Goal: Task Accomplishment & Management: Manage account settings

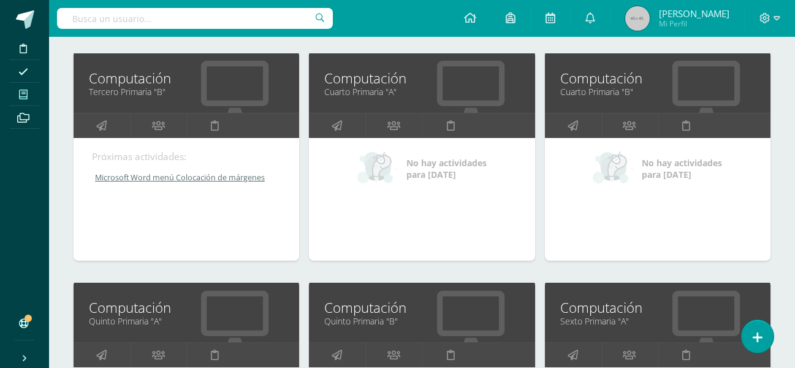
scroll to position [674, 0]
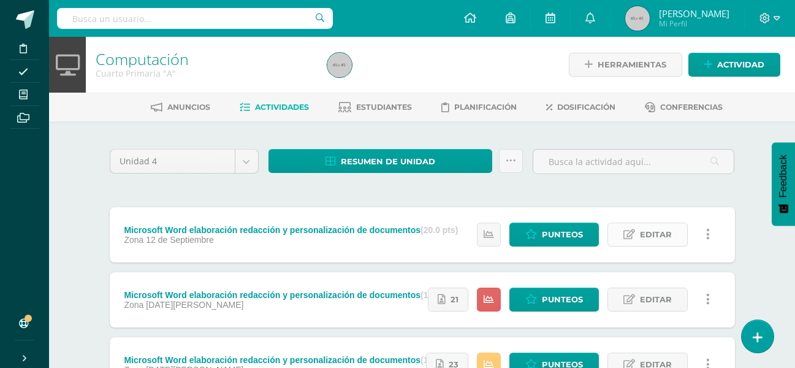
click at [642, 232] on span "Editar" at bounding box center [656, 234] width 32 height 23
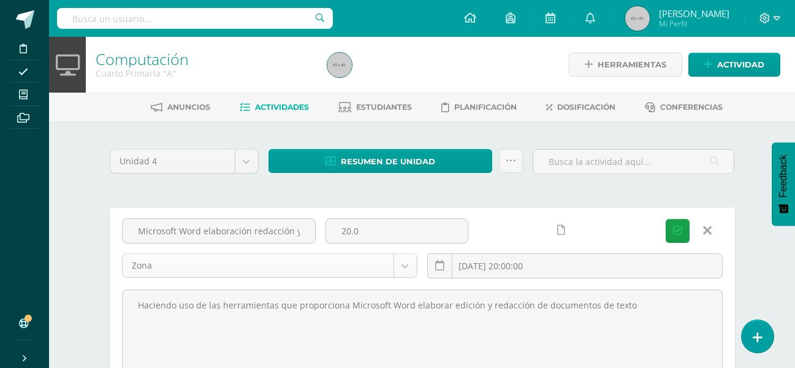
scroll to position [61, 0]
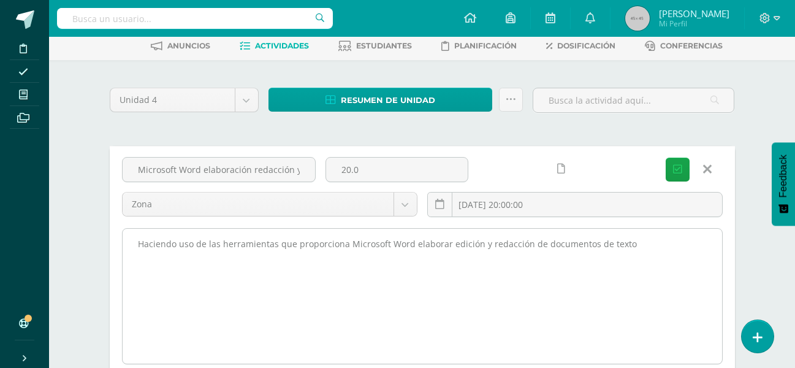
click at [633, 240] on textarea "Haciendo uso de las herramientas que proporciona Microsoft Word elaborar edició…" at bounding box center [422, 296] width 599 height 135
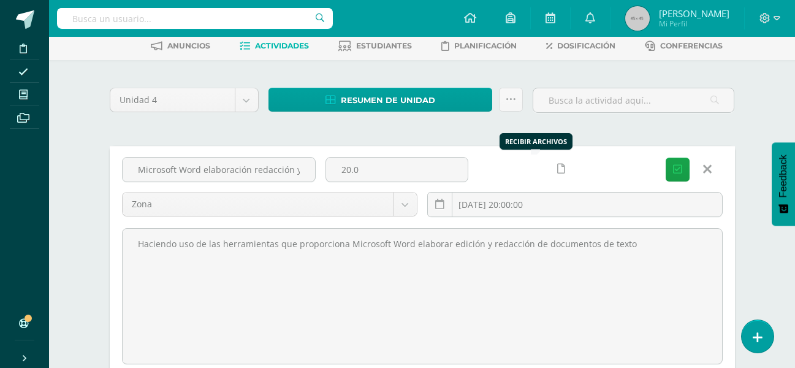
click at [557, 173] on icon at bounding box center [561, 169] width 8 height 10
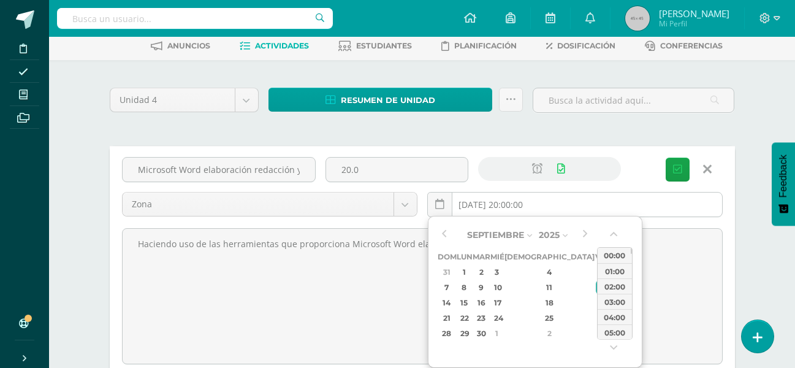
click at [543, 203] on input "2025-09-12 20:00:00" at bounding box center [575, 204] width 294 height 24
type input "2025-09-12 20:00"
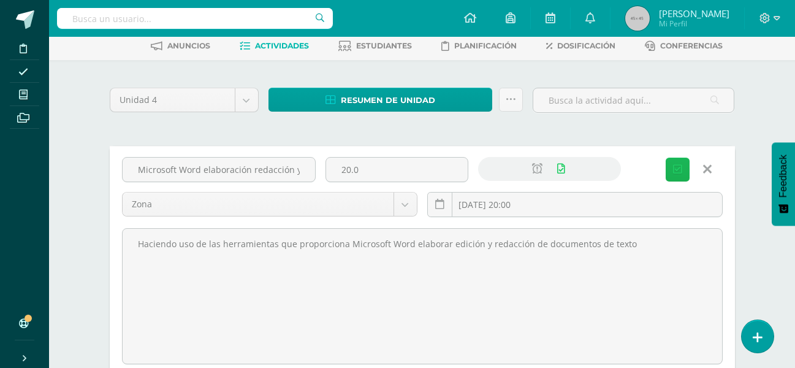
click at [0, 0] on span "Guardar" at bounding box center [0, 0] width 0 height 0
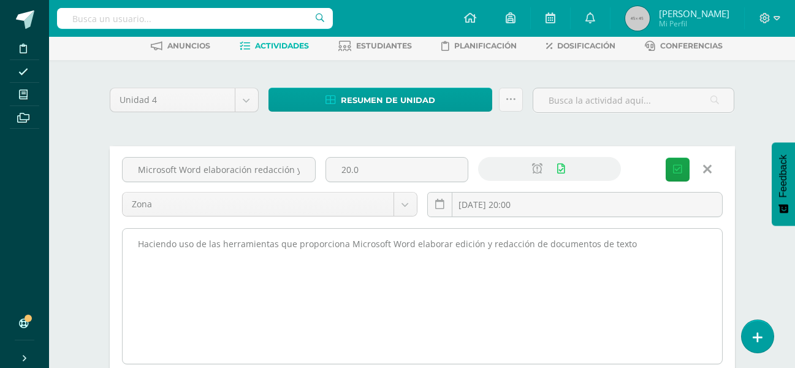
click at [626, 238] on textarea "Haciendo uso de las herramientas que proporciona Microsoft Word elaborar edició…" at bounding box center [422, 296] width 599 height 135
type textarea "Haciendo uso de las herramientas que proporciona Microsoft Word elaborar edició…"
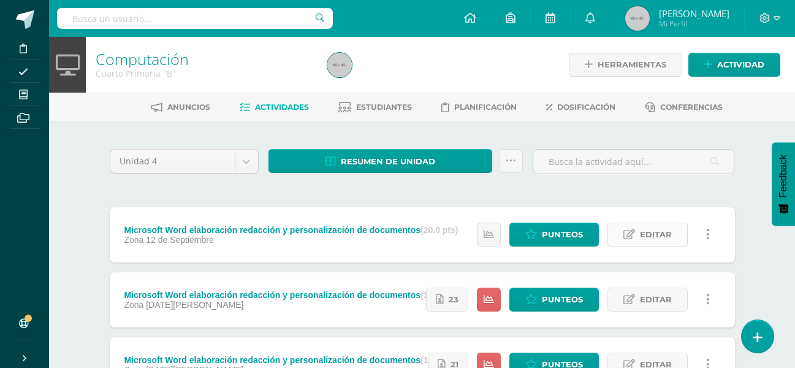
click at [651, 229] on span "Editar" at bounding box center [656, 234] width 32 height 23
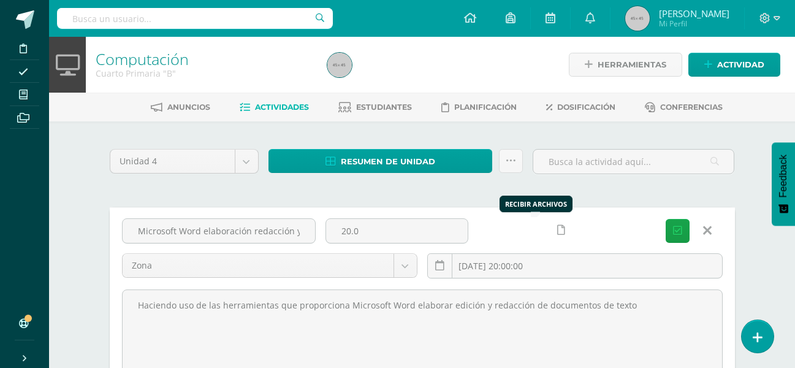
click at [557, 230] on icon at bounding box center [561, 230] width 8 height 10
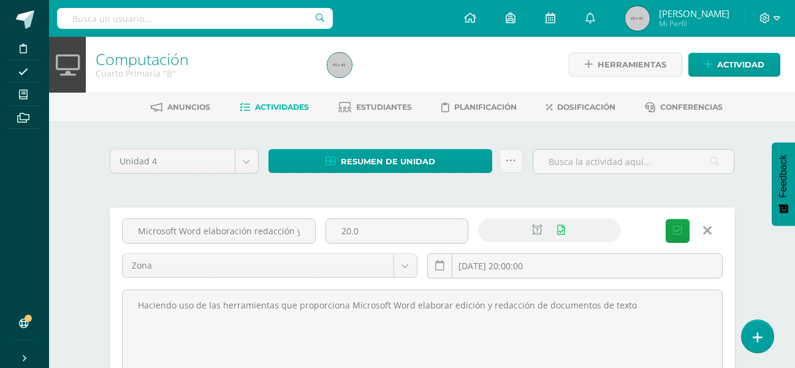
drag, startPoint x: 631, startPoint y: 308, endPoint x: 70, endPoint y: 325, distance: 561.5
click at [70, 325] on div "Computación Cuarto Primaria "B" Herramientas Detalle de asistencias Actividad A…" at bounding box center [422, 343] width 746 height 612
paste textarea "Haciendo uso de las herramientas de Word elabore la página 103 de su libro de C…"
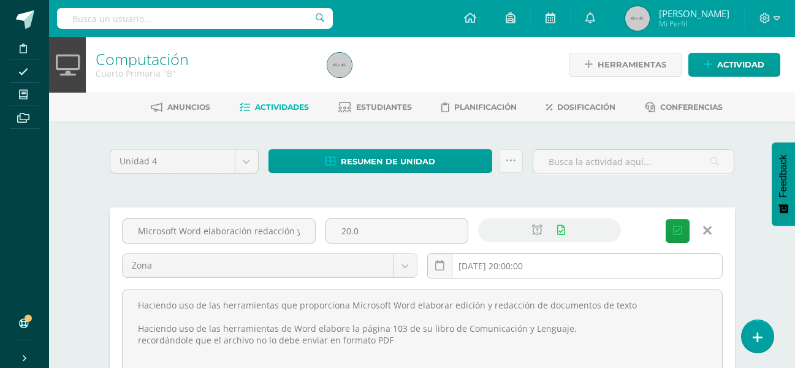
type textarea "Haciendo uso de las herramientas que proporciona Microsoft Word elaborar edició…"
click at [590, 274] on input "2025-09-12 20:00:00" at bounding box center [575, 266] width 294 height 24
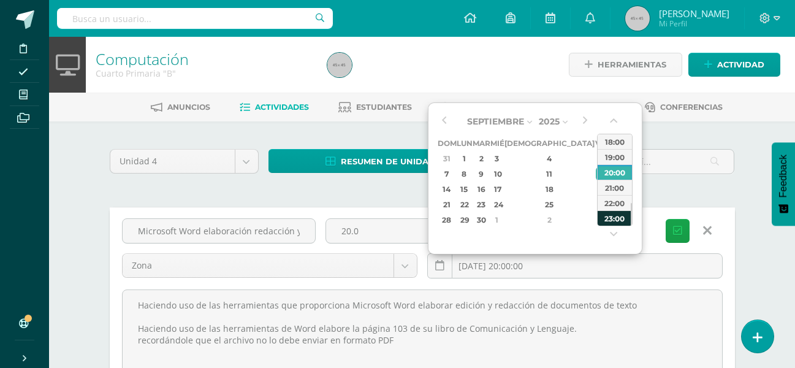
click at [619, 217] on div "23:00" at bounding box center [614, 217] width 34 height 15
type input "2025-09-12 23:00"
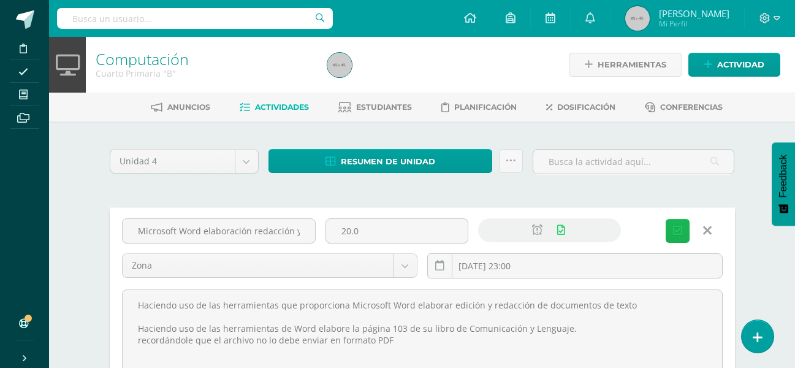
click at [0, 0] on span "Guardar" at bounding box center [0, 0] width 0 height 0
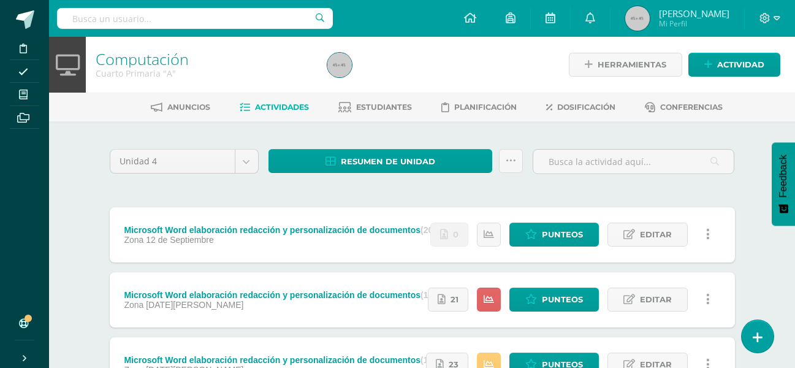
click at [754, 245] on div "Unidad 4 Unidad 1 Unidad 2 Unidad 3 Unidad 4 Resumen de unidad Descargar como H…" at bounding box center [422, 297] width 674 height 352
click at [653, 230] on span "Editar" at bounding box center [656, 234] width 32 height 23
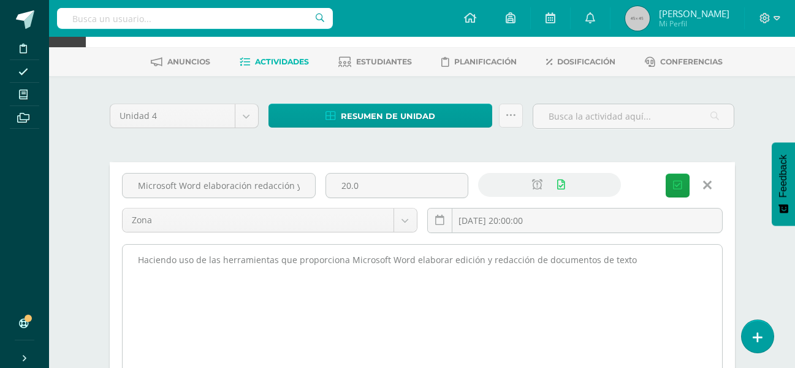
scroll to position [61, 0]
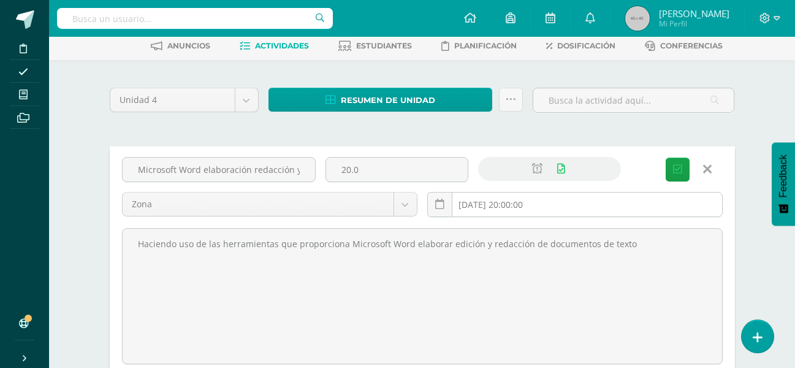
click at [572, 208] on input "2025-09-12 20:00:00" at bounding box center [575, 204] width 294 height 24
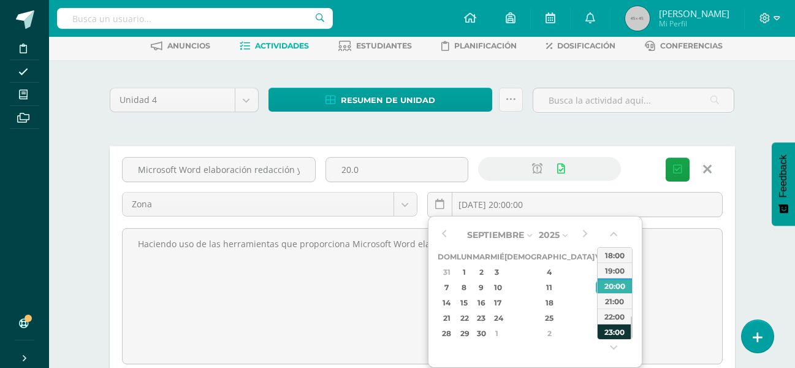
click at [610, 327] on div "23:00" at bounding box center [614, 331] width 34 height 15
type input "2025-09-12 23:00"
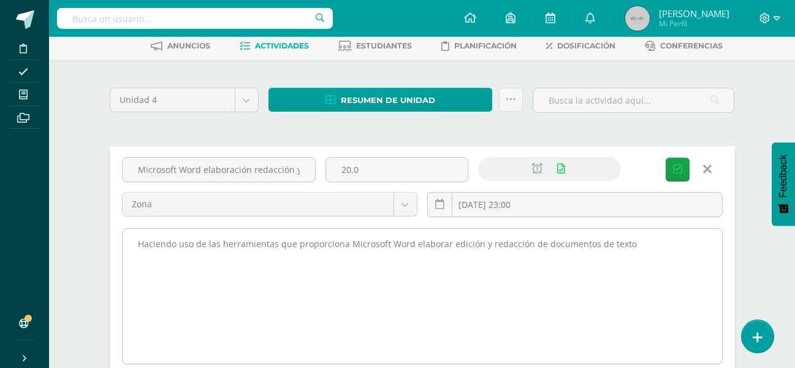
click at [640, 238] on textarea "Haciendo uso de las herramientas que proporciona Microsoft Word elaborar edició…" at bounding box center [422, 296] width 599 height 135
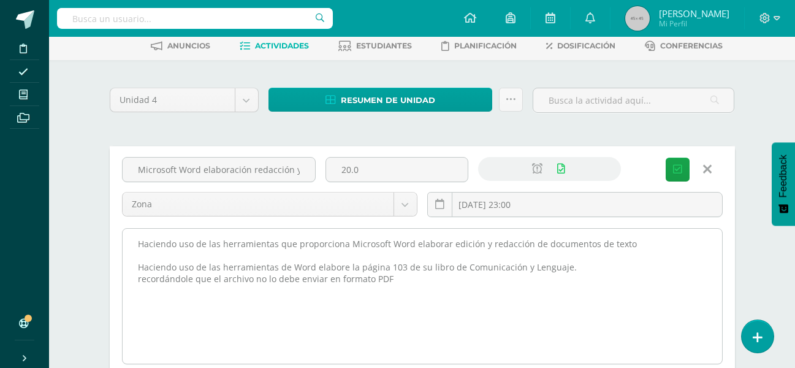
drag, startPoint x: 402, startPoint y: 281, endPoint x: 126, endPoint y: 240, distance: 278.7
click at [126, 240] on textarea "Haciendo uso de las herramientas que proporciona Microsoft Word elaborar edició…" at bounding box center [422, 296] width 599 height 135
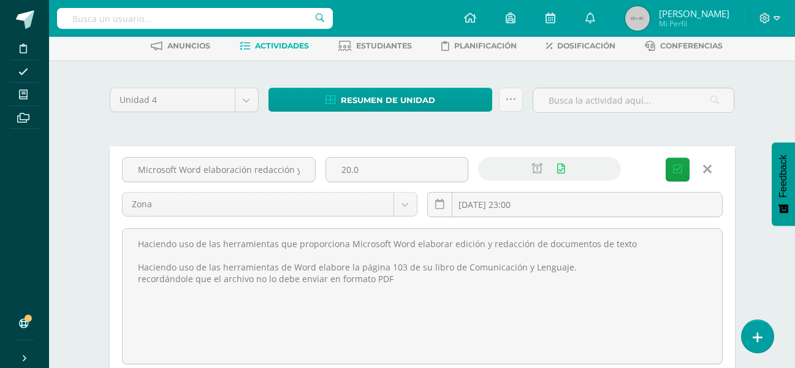
type textarea "Haciendo uso de las herramientas que proporciona Microsoft Word elaborar edició…"
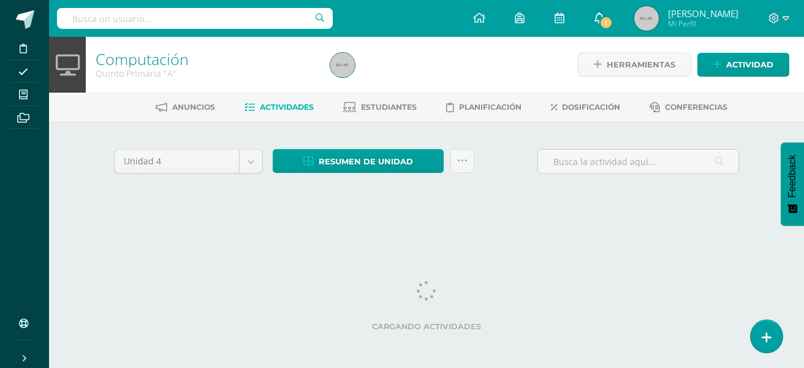
click at [604, 13] on icon at bounding box center [599, 17] width 10 height 11
